Goal: Contribute content

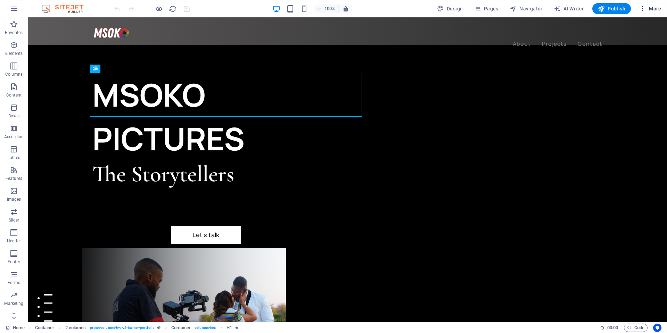
click at [652, 9] on span "More" at bounding box center [650, 8] width 22 height 7
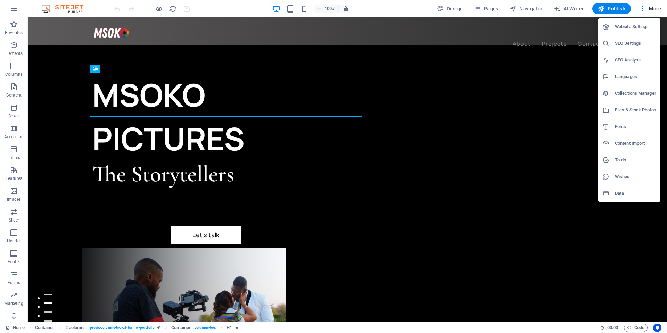
click at [406, 24] on div at bounding box center [333, 166] width 667 height 333
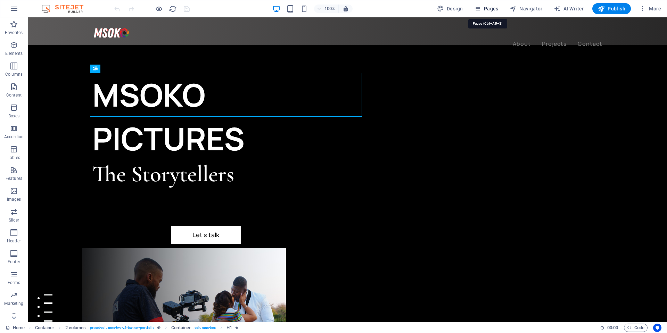
click at [484, 8] on span "Pages" at bounding box center [486, 8] width 24 height 7
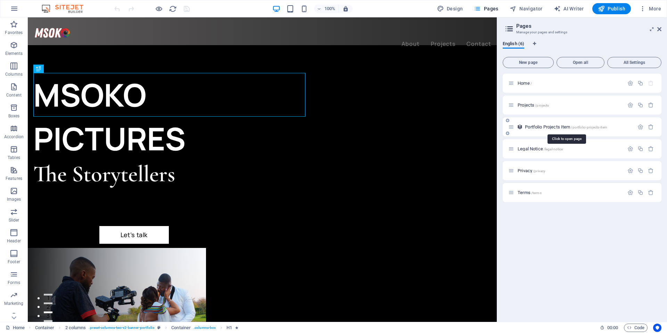
click at [537, 128] on span "Portfolio Projects Item /portfolio-projects-item" at bounding box center [566, 126] width 82 height 5
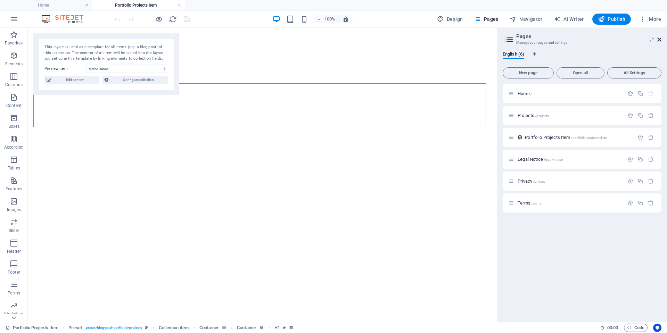
click at [659, 40] on icon at bounding box center [659, 40] width 4 height 6
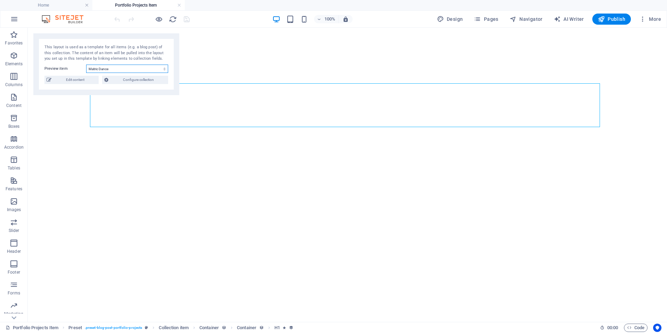
click at [103, 68] on select "Matric Dance Couples Graduations Product Shots Culture Construction Automotive …" at bounding box center [127, 69] width 82 height 8
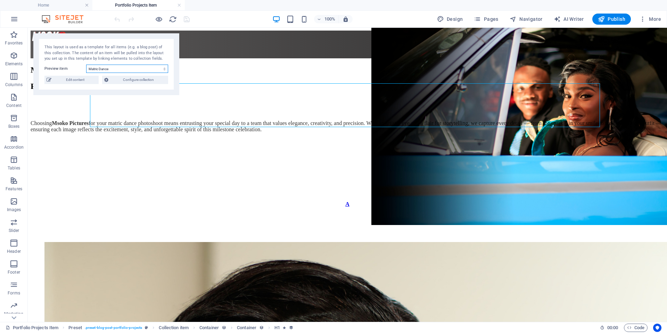
select select "67a6c76819380b2c121b4c2e"
click at [86, 65] on select "Matric Dance Couples Graduations Product Shots Culture Construction Automotive …" at bounding box center [127, 69] width 82 height 8
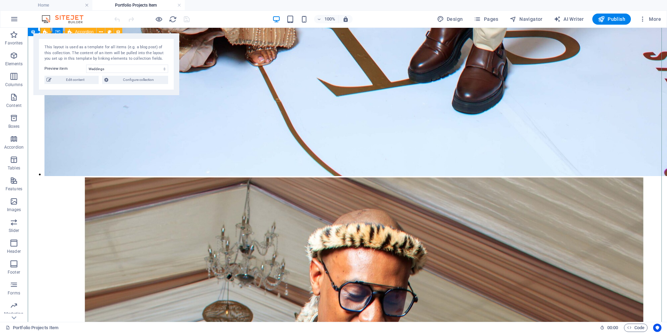
scroll to position [868, 0]
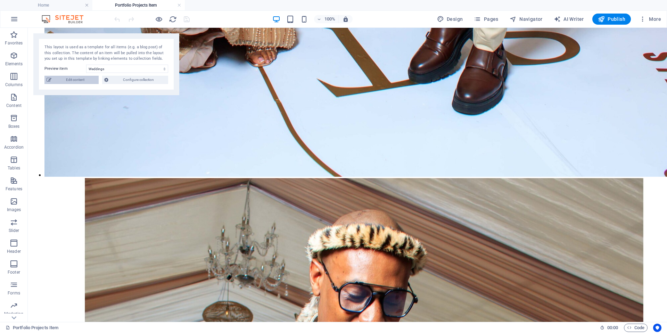
click at [72, 81] on span "Edit content" at bounding box center [74, 80] width 43 height 8
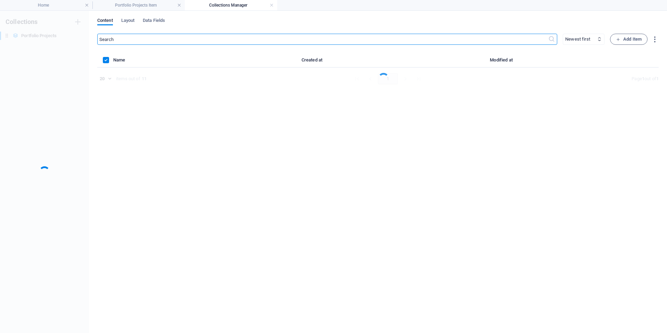
scroll to position [0, 0]
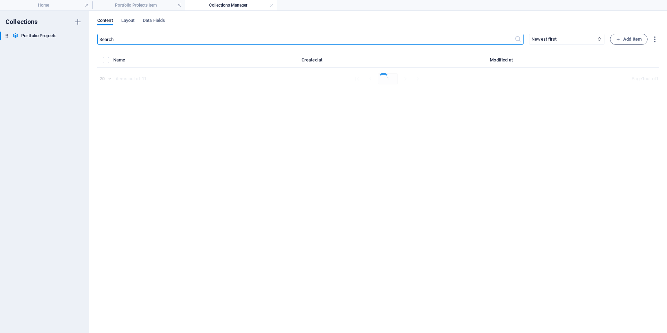
select select "Photography"
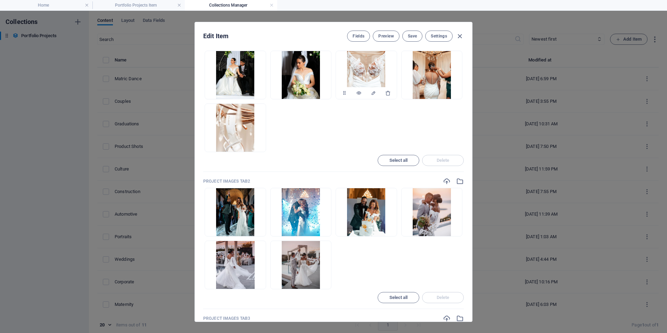
scroll to position [382, 0]
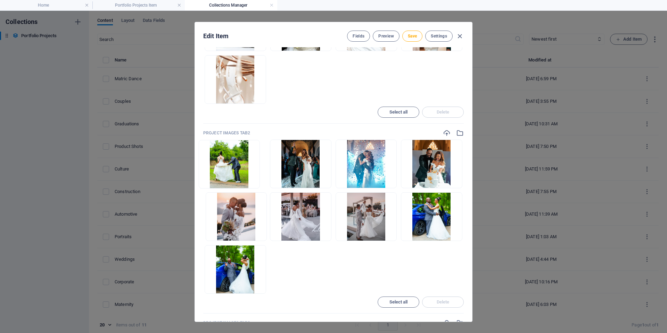
drag, startPoint x: 426, startPoint y: 217, endPoint x: 218, endPoint y: 160, distance: 216.1
click at [218, 160] on ul "Drop files here to upload them instantly" at bounding box center [333, 217] width 260 height 154
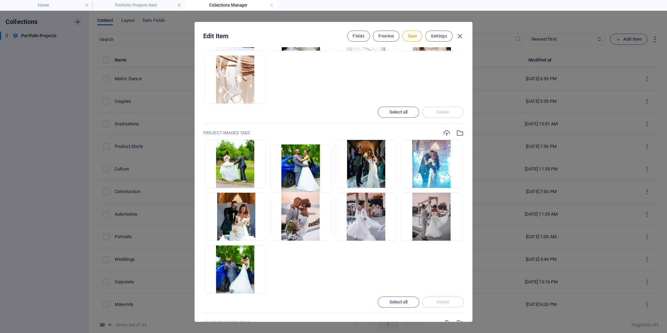
drag, startPoint x: 415, startPoint y: 210, endPoint x: 293, endPoint y: 164, distance: 130.6
click at [293, 164] on ul "Drop files here to upload them instantly" at bounding box center [333, 217] width 260 height 154
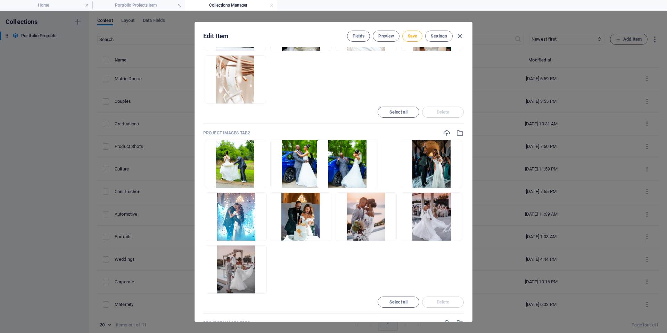
drag, startPoint x: 232, startPoint y: 267, endPoint x: 350, endPoint y: 159, distance: 160.5
click at [350, 159] on ul "Drop files here to upload them instantly" at bounding box center [333, 217] width 260 height 154
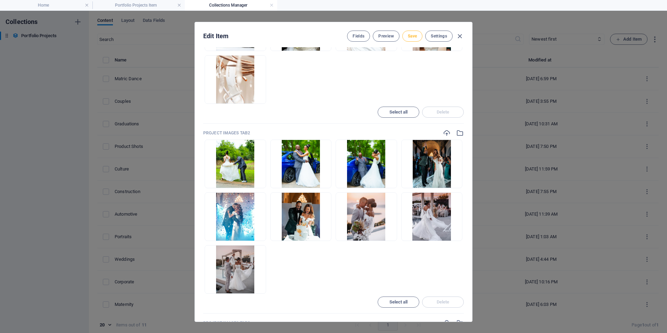
click at [408, 34] on span "Save" at bounding box center [412, 36] width 9 height 6
click at [461, 34] on icon "button" at bounding box center [460, 36] width 8 height 8
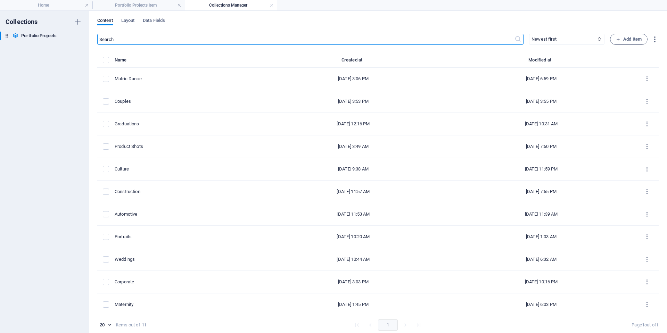
type input "weddings"
click at [272, 6] on link at bounding box center [271, 5] width 4 height 7
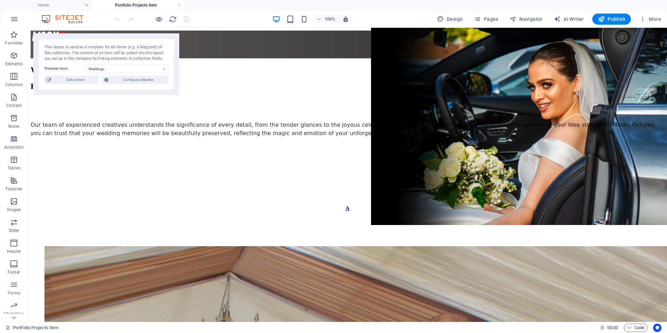
scroll to position [868, 0]
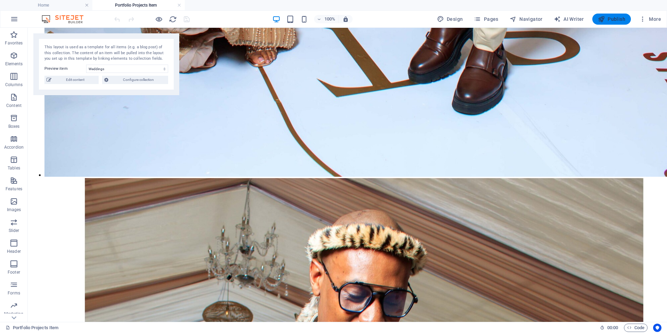
click at [609, 18] on span "Publish" at bounding box center [611, 19] width 27 height 7
